Goal: Find specific page/section: Find specific page/section

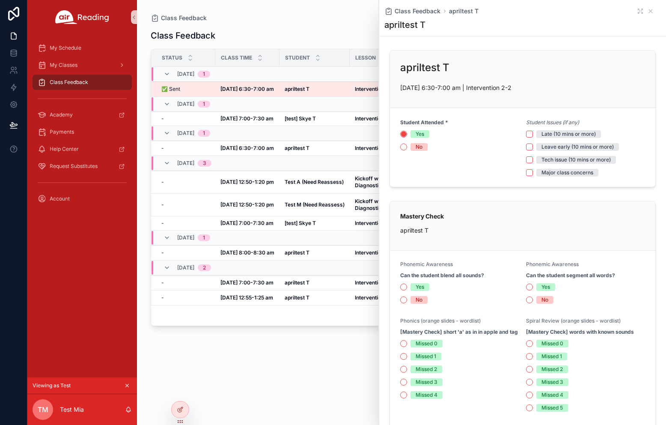
scroll to position [134, 0]
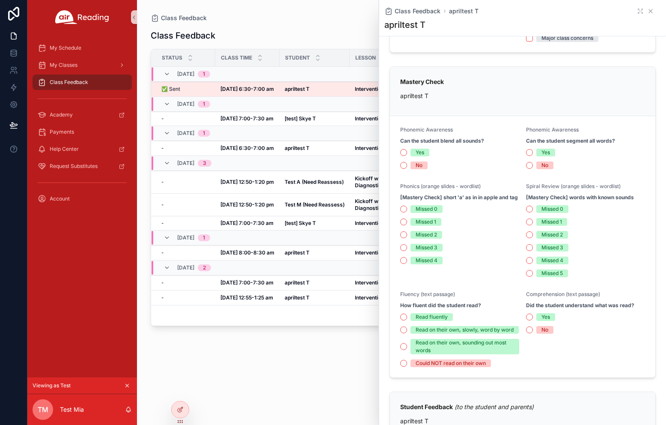
click at [650, 12] on icon "scrollable content" at bounding box center [650, 10] width 3 height 3
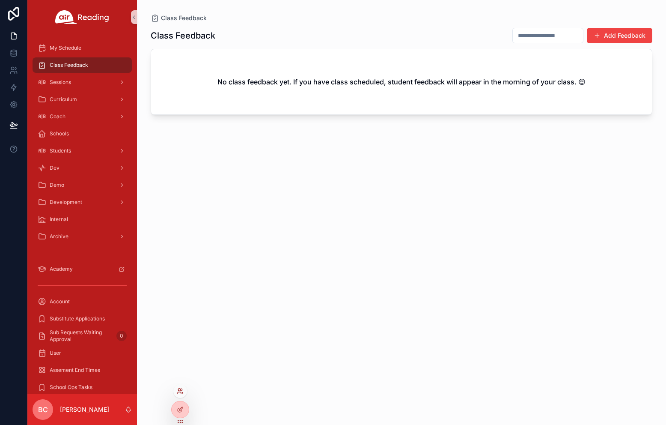
click at [180, 393] on icon at bounding box center [180, 390] width 7 height 7
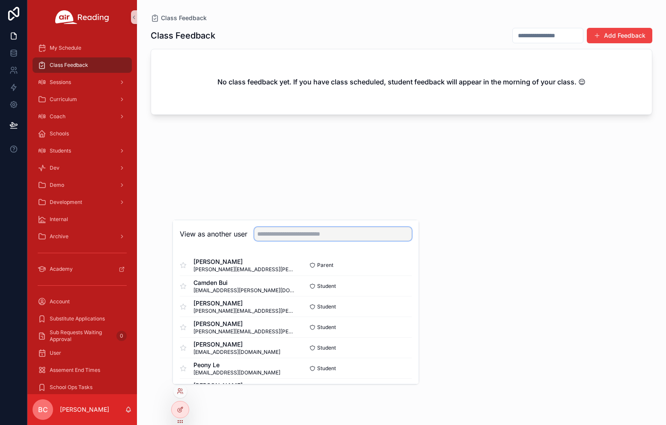
click at [272, 234] on input "text" at bounding box center [332, 234] width 157 height 14
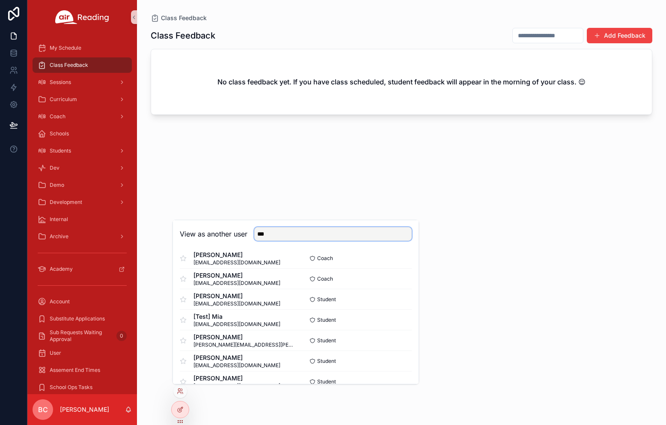
scroll to position [279, 0]
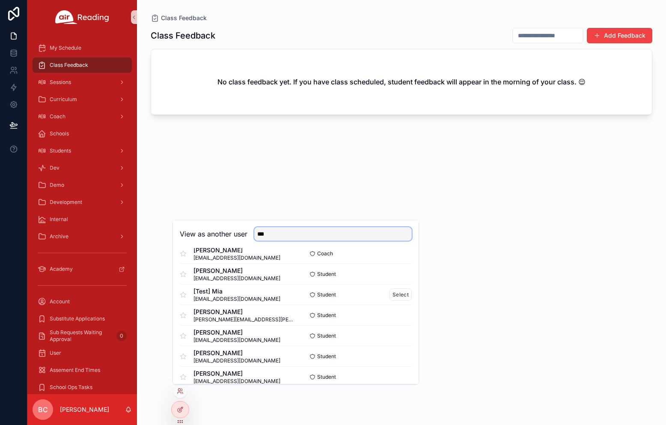
type input "***"
click at [263, 296] on div "[Test] Mia mia@bogschools.org" at bounding box center [238, 294] width 116 height 15
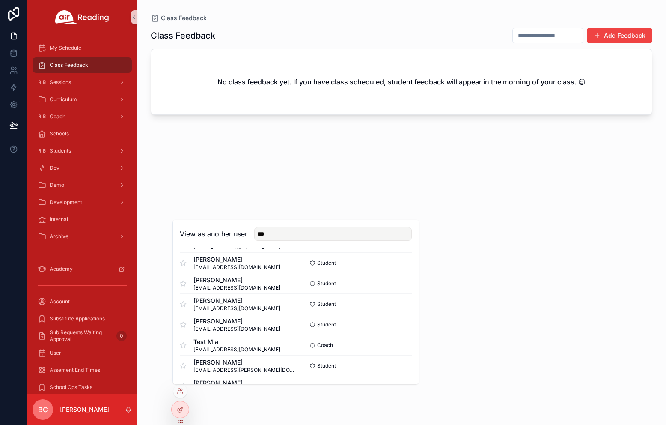
scroll to position [620, 0]
click at [397, 340] on button "Select" at bounding box center [400, 343] width 22 height 12
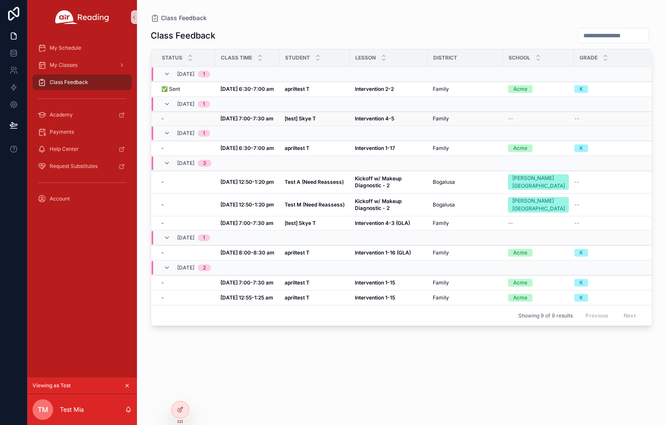
click at [259, 118] on strong "[DATE] 7:00-7:30 am" at bounding box center [246, 118] width 53 height 6
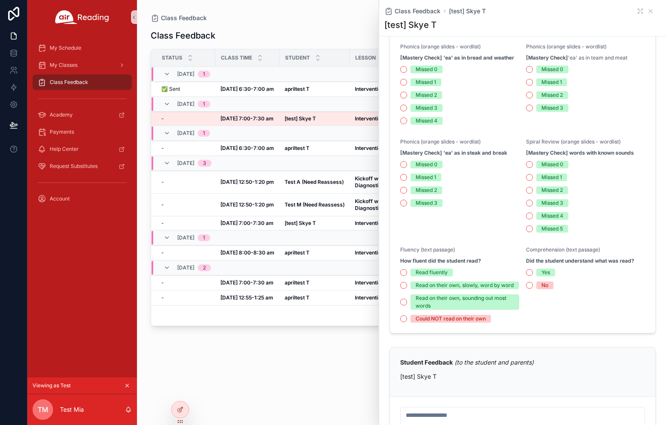
scroll to position [232, 0]
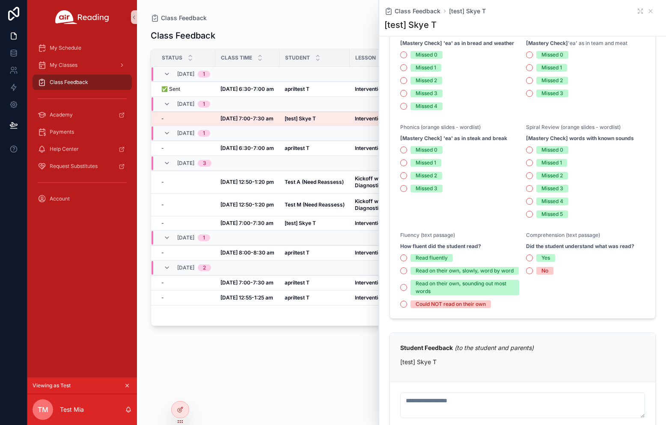
click at [328, 357] on div "Class Feedback Status Class Time Student Lesson District School Grade 09/29, Mo…" at bounding box center [402, 218] width 502 height 392
click at [651, 9] on icon "scrollable content" at bounding box center [650, 11] width 7 height 7
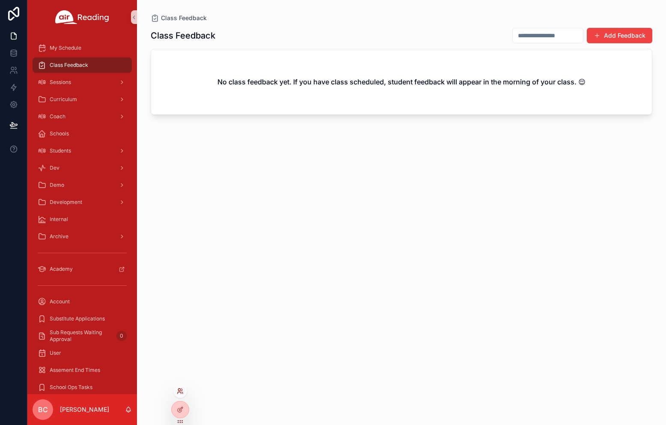
click at [179, 388] on icon at bounding box center [179, 389] width 2 height 2
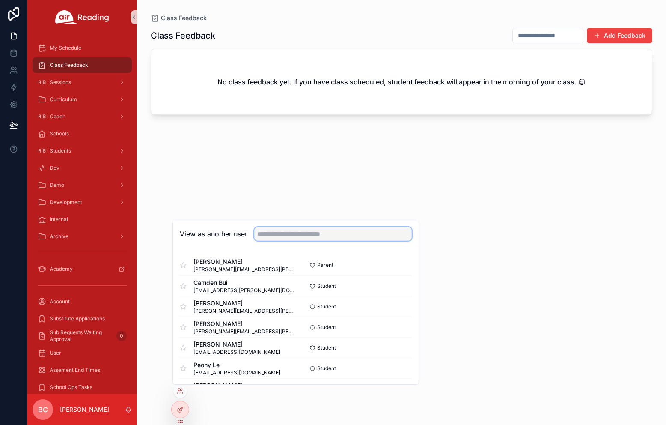
click at [282, 234] on input "text" at bounding box center [332, 234] width 157 height 14
type input "*"
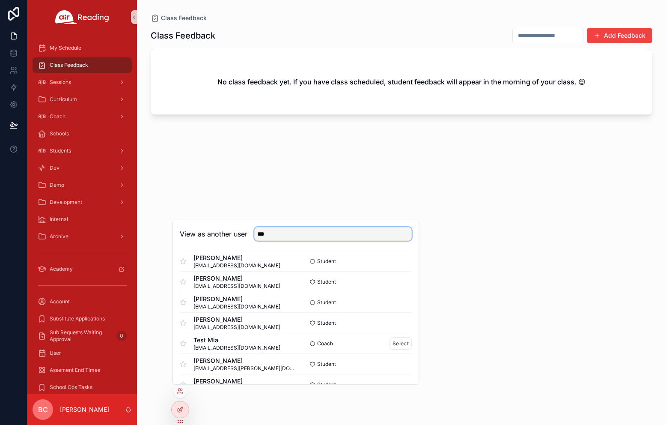
type input "***"
click at [279, 339] on div "Test Mia miameng.great@gmail.com" at bounding box center [238, 343] width 116 height 15
click at [395, 343] on button "Select" at bounding box center [400, 343] width 22 height 12
